Goal: Find specific page/section: Find specific page/section

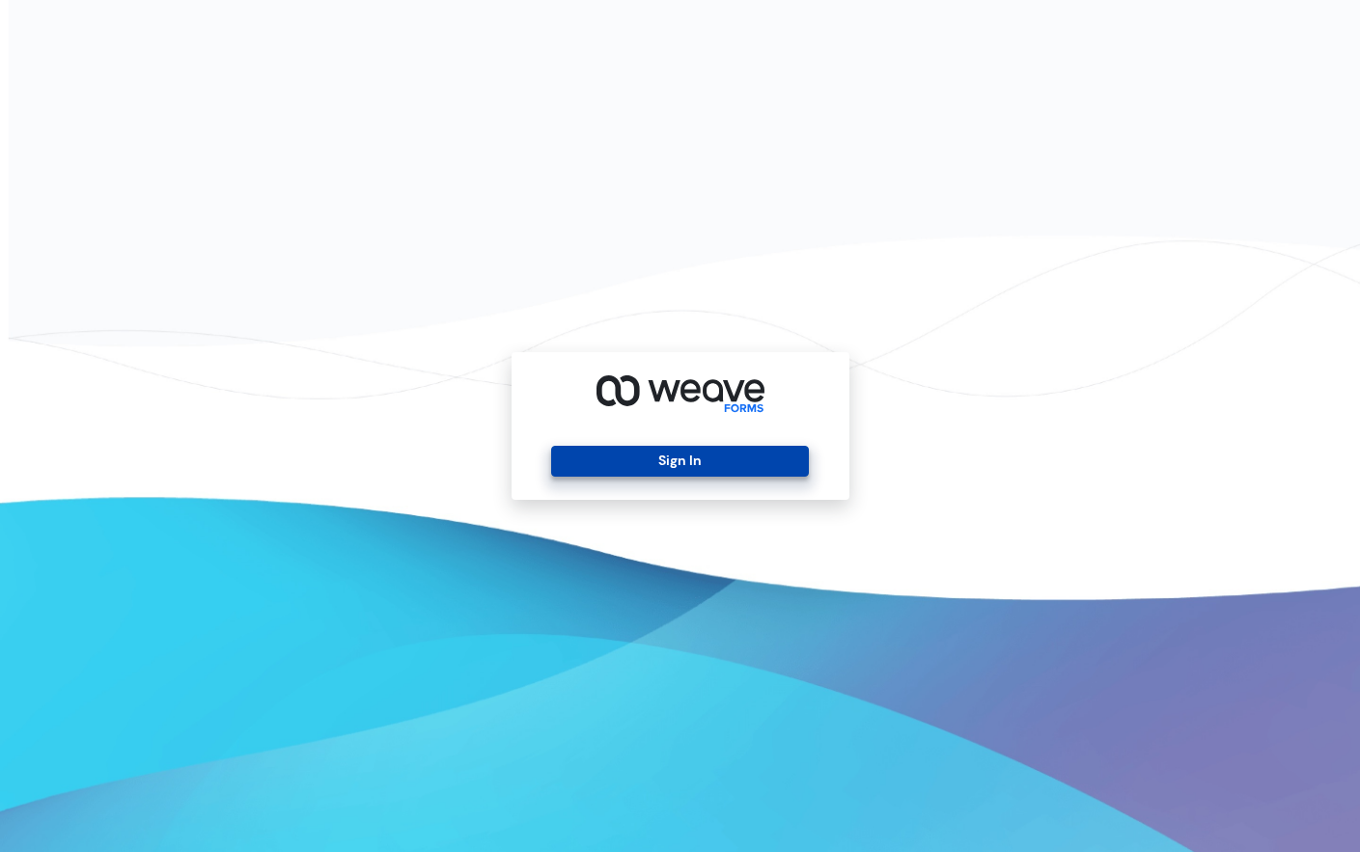
click at [650, 456] on button "Sign In" at bounding box center [680, 461] width 258 height 31
